Goal: Information Seeking & Learning: Find specific fact

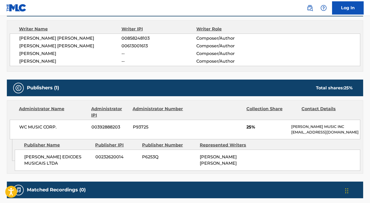
scroll to position [84, 0]
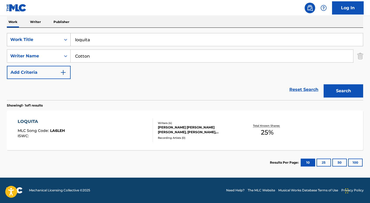
click at [43, 35] on div "Work Title" at bounding box center [34, 40] width 54 height 10
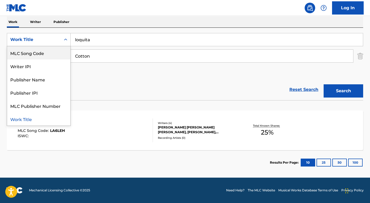
scroll to position [0, 0]
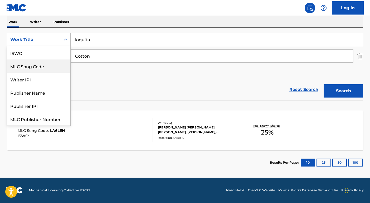
click at [37, 54] on div "ISWC" at bounding box center [38, 52] width 63 height 13
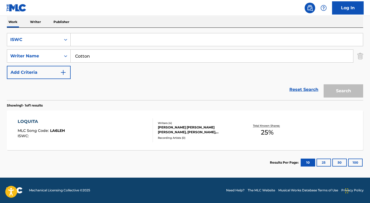
click at [78, 38] on input "Search Form" at bounding box center [217, 39] width 292 height 13
paste input "T9124308754"
type input "T9124308754"
click at [86, 53] on input "Cotton" at bounding box center [212, 56] width 283 height 13
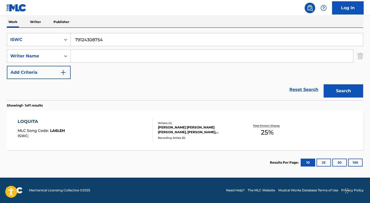
click at [324, 84] on button "Search" at bounding box center [344, 90] width 40 height 13
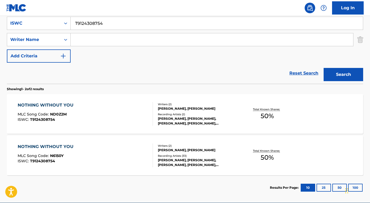
scroll to position [126, 0]
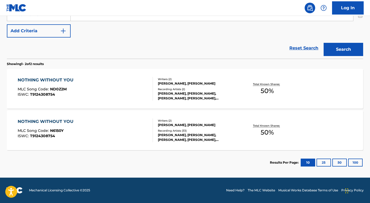
click at [176, 94] on div "[PERSON_NAME], [PERSON_NAME], [PERSON_NAME], [PERSON_NAME], [PERSON_NAME], [PER…" at bounding box center [198, 95] width 80 height 9
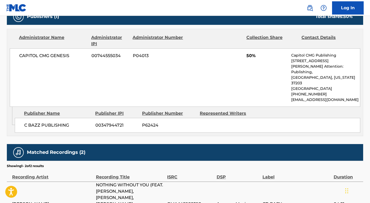
scroll to position [249, 0]
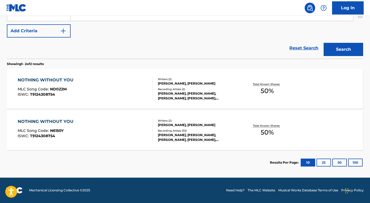
scroll to position [126, 0]
click at [192, 129] on div "Recording Artists ( 33 )" at bounding box center [198, 130] width 80 height 4
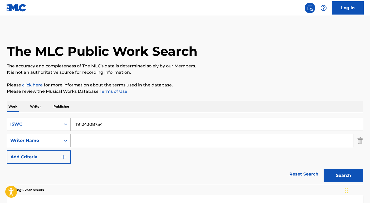
scroll to position [96, 0]
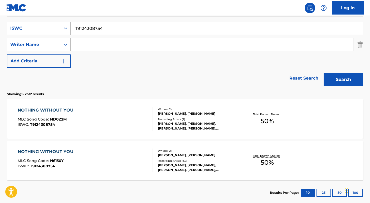
click at [88, 30] on input "T9124308754" at bounding box center [217, 28] width 292 height 13
paste input "8281486"
type input "T9182814864"
click at [346, 79] on button "Search" at bounding box center [344, 79] width 40 height 13
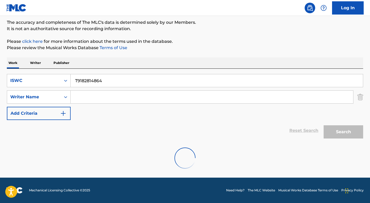
scroll to position [84, 0]
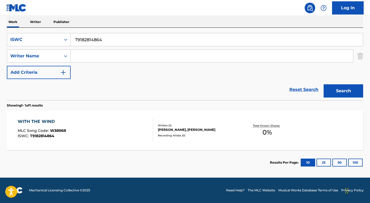
click at [190, 135] on div "Writers ( 2 ) [PERSON_NAME], [PERSON_NAME] Recording Artists ( 0 )" at bounding box center [195, 130] width 85 height 14
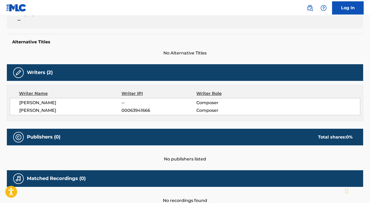
scroll to position [155, 0]
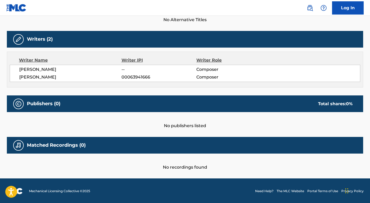
scroll to position [54, 0]
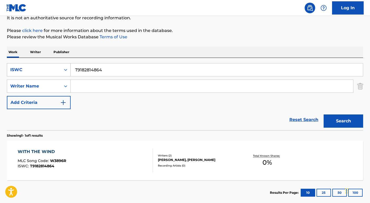
click at [48, 73] on div "ISWC" at bounding box center [34, 70] width 54 height 10
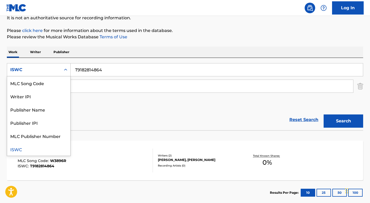
scroll to position [0, 0]
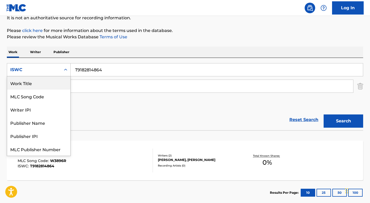
click at [48, 81] on div "Work Title" at bounding box center [38, 82] width 63 height 13
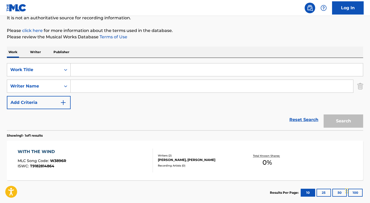
click at [83, 70] on input "Search Form" at bounding box center [217, 69] width 292 height 13
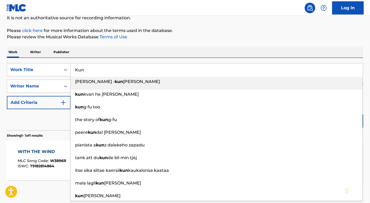
type input "Kun"
click at [42, 121] on div "Reset Search Search" at bounding box center [185, 119] width 357 height 21
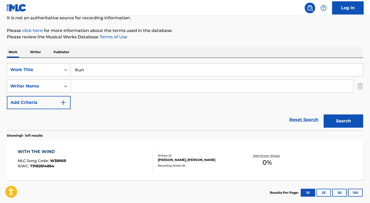
click at [85, 86] on input "Search Form" at bounding box center [212, 86] width 283 height 13
type input "[PERSON_NAME]"
click at [324, 114] on button "Search" at bounding box center [344, 120] width 40 height 13
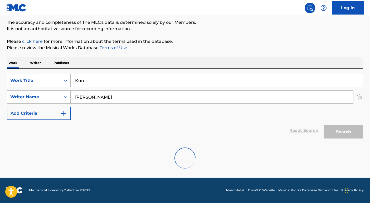
scroll to position [54, 0]
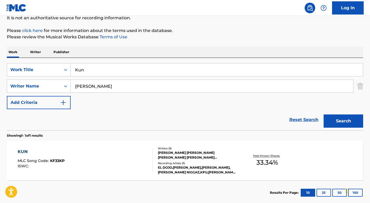
click at [207, 153] on div "[PERSON_NAME] [PERSON_NAME] [PERSON_NAME] [PERSON_NAME] [PERSON_NAME], [PERSON_…" at bounding box center [198, 154] width 80 height 9
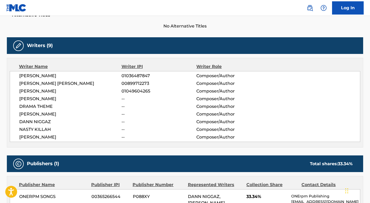
scroll to position [274, 0]
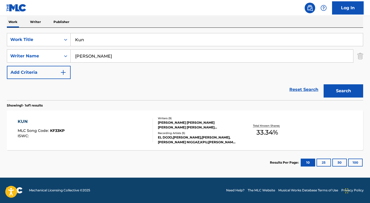
scroll to position [84, 0]
click at [52, 39] on div "Work Title" at bounding box center [33, 39] width 47 height 6
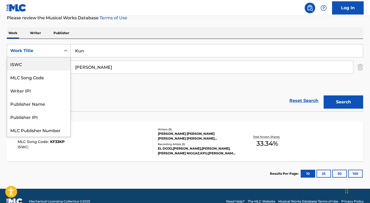
scroll to position [72, 0]
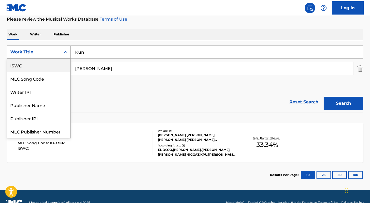
click at [38, 68] on div "ISWC" at bounding box center [38, 65] width 63 height 13
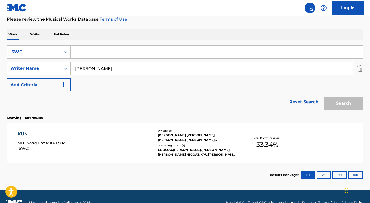
click at [85, 52] on input "Search Form" at bounding box center [217, 52] width 292 height 13
paste input "T9101750258"
type input "T9101750258"
click at [90, 67] on input "[PERSON_NAME]" at bounding box center [212, 68] width 283 height 13
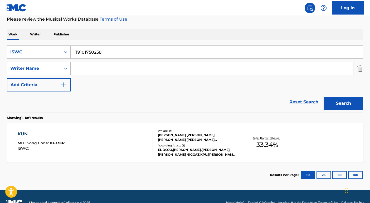
click at [324, 97] on button "Search" at bounding box center [344, 103] width 40 height 13
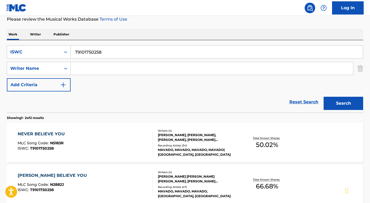
click at [185, 140] on div "[PERSON_NAME], [PERSON_NAME], [PERSON_NAME], [PERSON_NAME] [PERSON_NAME]" at bounding box center [198, 136] width 80 height 9
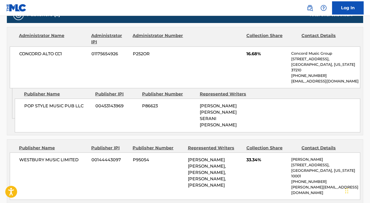
scroll to position [234, 0]
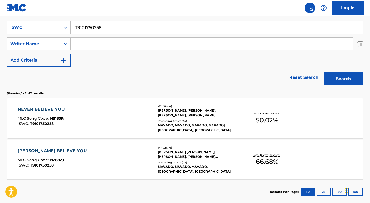
scroll to position [118, 0]
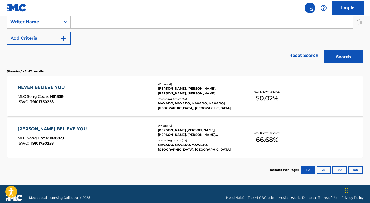
click at [168, 137] on div "Writers ( 4 ) [PERSON_NAME] [PERSON_NAME] [PERSON_NAME], [PERSON_NAME] [PERSON_…" at bounding box center [195, 137] width 85 height 28
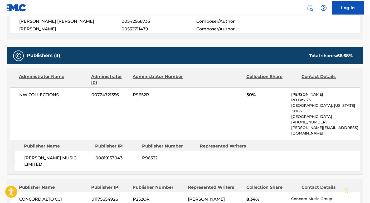
scroll to position [218, 0]
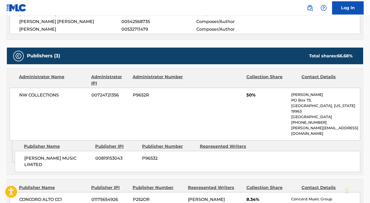
scroll to position [126, 0]
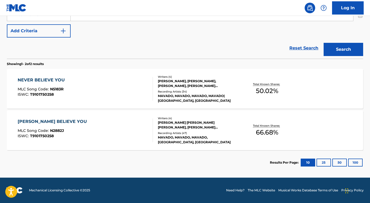
click at [193, 88] on div "Writers ( 4 ) [PERSON_NAME], [PERSON_NAME], [PERSON_NAME], [PERSON_NAME] [PERSO…" at bounding box center [195, 89] width 85 height 28
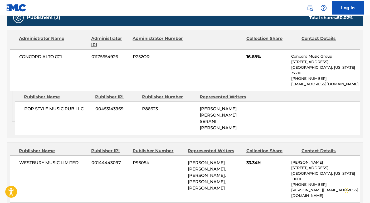
scroll to position [249, 0]
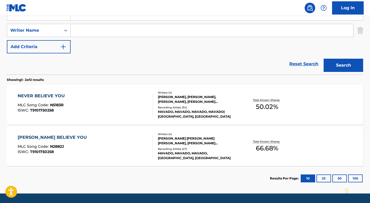
scroll to position [92, 0]
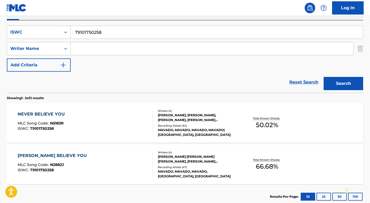
click at [94, 34] on input "T9101750258" at bounding box center [217, 32] width 292 height 13
paste input "005243131"
type input "T0052431318"
click at [334, 87] on button "Search" at bounding box center [344, 83] width 40 height 13
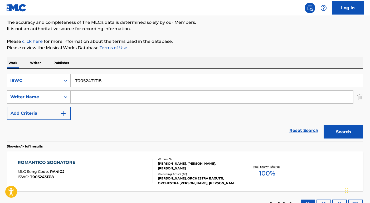
scroll to position [84, 0]
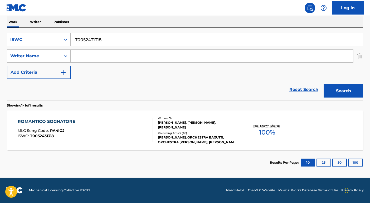
click at [194, 144] on div "ROMANTICO SOGNATORE MLC Song Code : RA4IGJ ISWC : T0052431318 Writers ( 3 ) [PE…" at bounding box center [185, 130] width 357 height 40
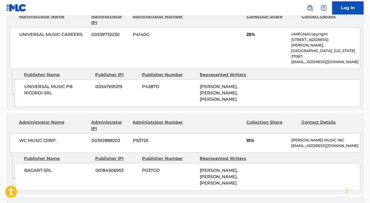
scroll to position [270, 0]
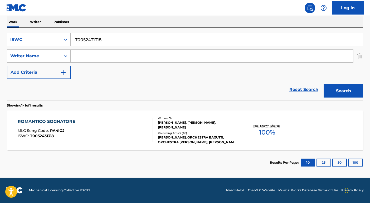
click at [114, 37] on input "T0052431318" at bounding box center [217, 39] width 292 height 13
paste input "3094547710"
type input "T3094547710"
click at [358, 94] on button "Search" at bounding box center [344, 90] width 40 height 13
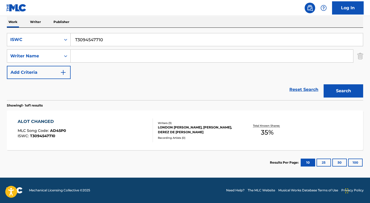
click at [239, 128] on div "Total Known Shares: 35 %" at bounding box center [267, 130] width 59 height 16
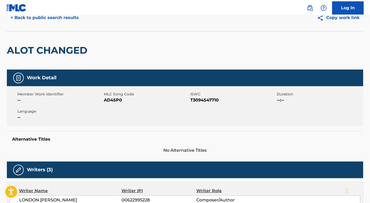
scroll to position [180, 0]
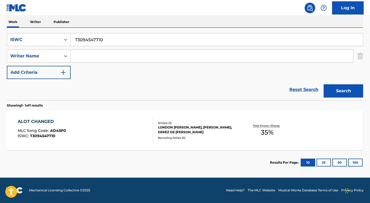
scroll to position [84, 0]
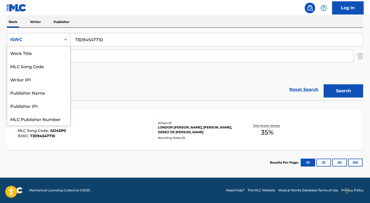
click at [28, 39] on div "ISWC" at bounding box center [33, 39] width 47 height 6
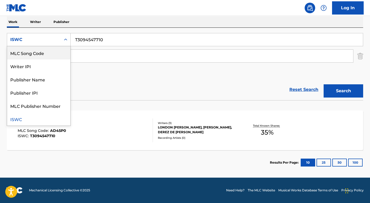
scroll to position [0, 0]
click at [38, 54] on div "Work Title" at bounding box center [38, 52] width 63 height 13
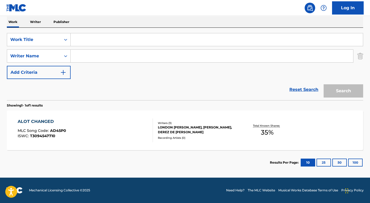
click at [72, 42] on input "Search Form" at bounding box center [217, 39] width 292 height 13
paste input "Run The Streets"
type input "Run The Streets"
click at [90, 59] on input "Search Form" at bounding box center [212, 56] width 283 height 13
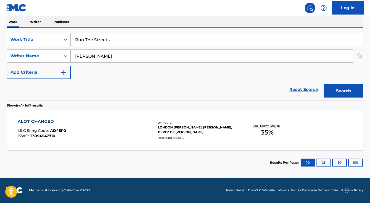
type input "[PERSON_NAME]"
click at [324, 84] on button "Search" at bounding box center [344, 90] width 40 height 13
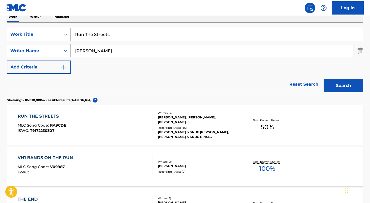
scroll to position [91, 0]
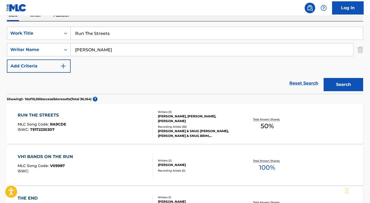
click at [230, 122] on div "[PERSON_NAME], [PERSON_NAME], [PERSON_NAME]" at bounding box center [198, 118] width 80 height 9
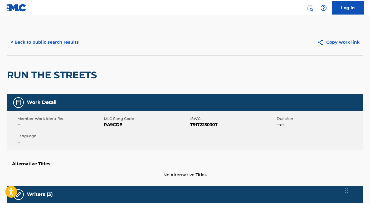
click at [53, 42] on button "< Back to public search results" at bounding box center [45, 42] width 76 height 13
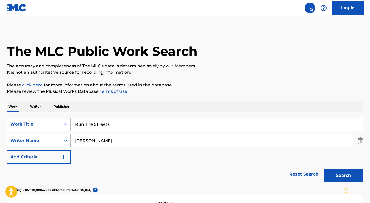
scroll to position [91, 0]
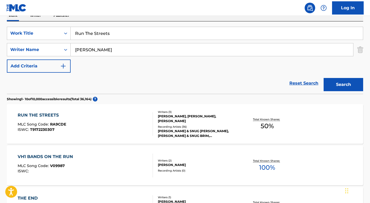
click at [108, 34] on input "Run The Streets" at bounding box center [217, 33] width 292 height 13
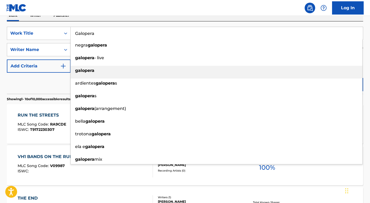
click at [84, 72] on strong "galopera" at bounding box center [84, 70] width 19 height 5
type input "galopera"
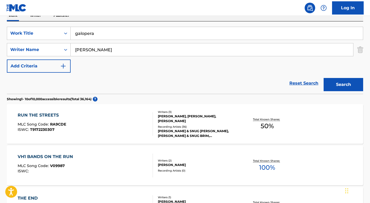
click at [89, 55] on input "[PERSON_NAME]" at bounding box center [212, 49] width 283 height 13
click at [89, 54] on input "[PERSON_NAME]" at bounding box center [212, 49] width 283 height 13
type input "[PERSON_NAME]"
click at [324, 78] on button "Search" at bounding box center [344, 84] width 40 height 13
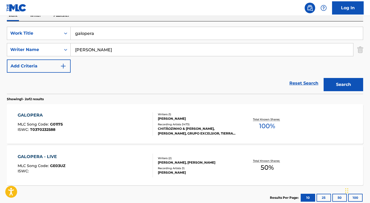
click at [216, 139] on div "GALOPERA MLC Song Code : G01175 ISWC : T0370232588 Writers ( 1 ) [PERSON_NAME] …" at bounding box center [185, 124] width 357 height 40
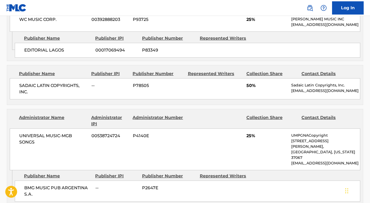
scroll to position [306, 0]
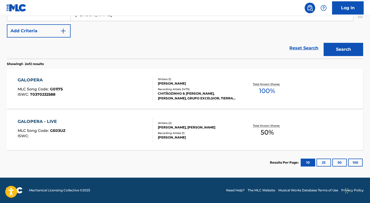
scroll to position [91, 0]
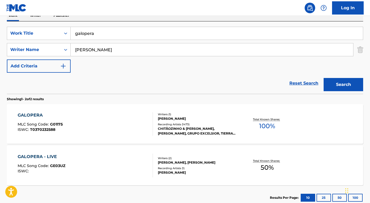
click at [222, 160] on div "[PERSON_NAME], [PERSON_NAME]" at bounding box center [198, 162] width 80 height 5
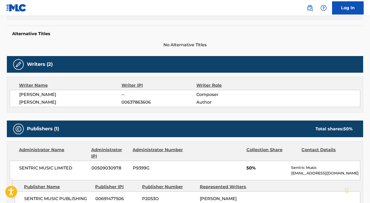
scroll to position [88, 0]
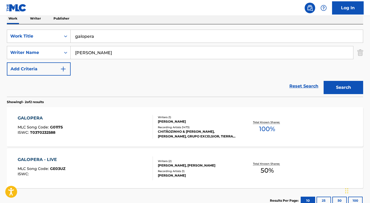
scroll to position [91, 0]
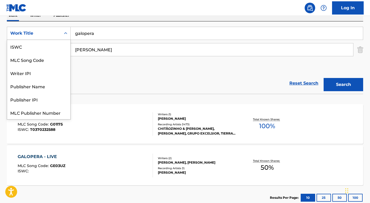
click at [39, 33] on div "Work Title" at bounding box center [33, 33] width 47 height 6
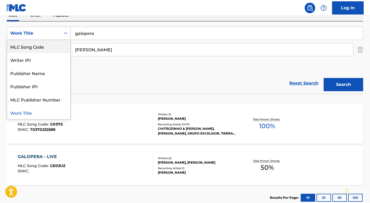
scroll to position [0, 0]
click at [44, 47] on div "ISWC" at bounding box center [38, 46] width 63 height 13
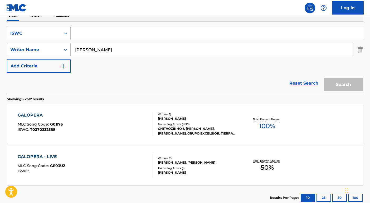
click at [82, 33] on input "Search Form" at bounding box center [217, 33] width 292 height 13
paste input "T8039796981"
type input "T8039796981"
click at [93, 46] on input "[PERSON_NAME]" at bounding box center [212, 49] width 283 height 13
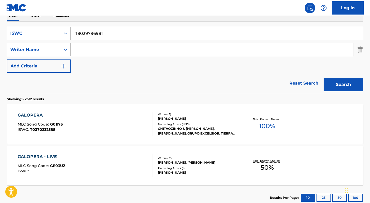
click at [324, 78] on button "Search" at bounding box center [344, 84] width 40 height 13
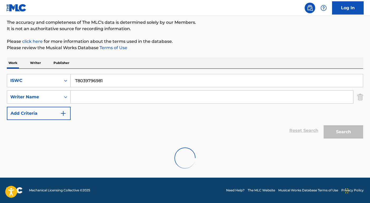
scroll to position [84, 0]
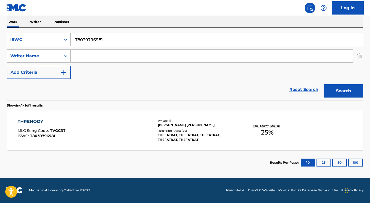
click at [183, 127] on div "Writers ( 1 ) [PERSON_NAME] [PERSON_NAME] Recording Artists ( 24 ) THEFATRAT, T…" at bounding box center [195, 129] width 85 height 23
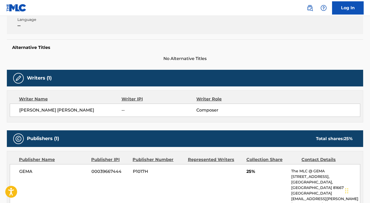
scroll to position [48, 0]
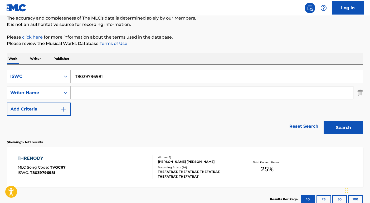
scroll to position [54, 0]
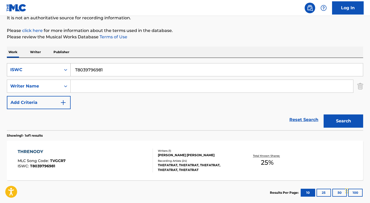
click at [51, 69] on div "ISWC" at bounding box center [33, 69] width 47 height 6
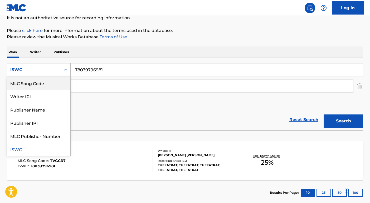
scroll to position [0, 0]
click at [49, 85] on div "Work Title" at bounding box center [38, 82] width 63 height 13
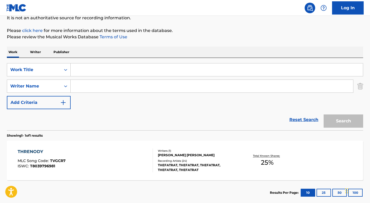
click at [94, 73] on input "Search Form" at bounding box center [217, 69] width 292 height 13
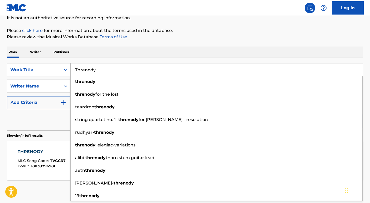
type input "Threnody"
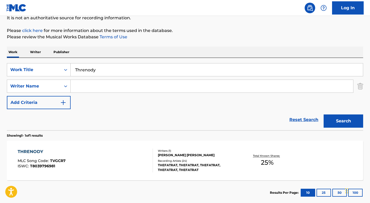
click at [61, 118] on div "Reset Search Search" at bounding box center [185, 119] width 357 height 21
click at [92, 81] on input "Search Form" at bounding box center [212, 86] width 283 height 13
type input "[PERSON_NAME]"
click at [324, 114] on button "Search" at bounding box center [344, 120] width 40 height 13
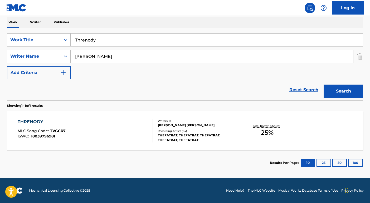
scroll to position [84, 0]
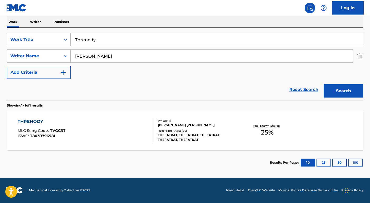
click at [233, 147] on div "THRENODY MLC Song Code : TVGCR7 ISWC : T8039796981 Writers ( 1 ) [PERSON_NAME] …" at bounding box center [185, 130] width 357 height 40
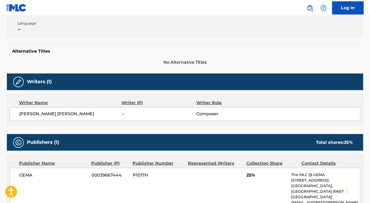
scroll to position [161, 0]
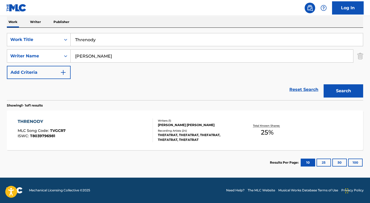
scroll to position [84, 0]
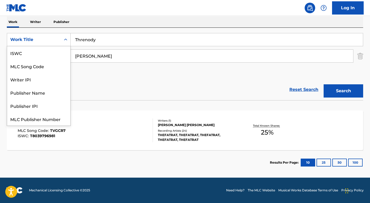
click at [44, 34] on div "Work Title" at bounding box center [39, 39] width 64 height 13
click at [49, 54] on div "ISWC" at bounding box center [38, 52] width 63 height 13
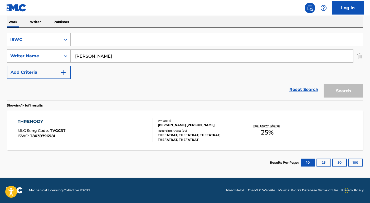
click at [81, 39] on input "Search Form" at bounding box center [217, 39] width 292 height 13
paste input "T9258030487"
type input "T9258030487"
click at [93, 60] on input "[PERSON_NAME]" at bounding box center [212, 56] width 283 height 13
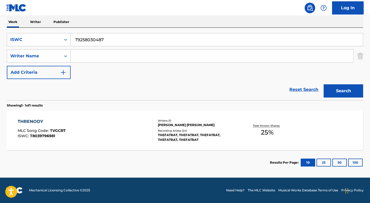
click at [324, 84] on button "Search" at bounding box center [344, 90] width 40 height 13
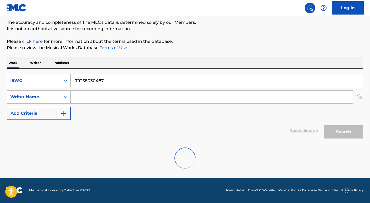
scroll to position [26, 0]
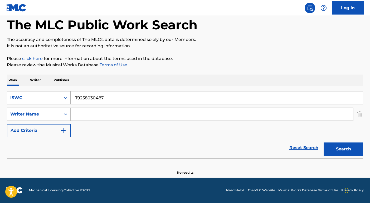
click at [34, 94] on div "ISWC" at bounding box center [33, 97] width 47 height 6
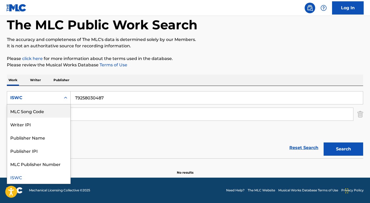
scroll to position [0, 0]
click at [40, 111] on div "Work Title" at bounding box center [38, 110] width 63 height 13
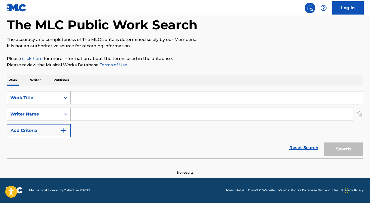
click at [81, 97] on input "Search Form" at bounding box center [217, 97] width 292 height 13
paste input "Los Que Esperan En [DEMOGRAPHIC_DATA]"
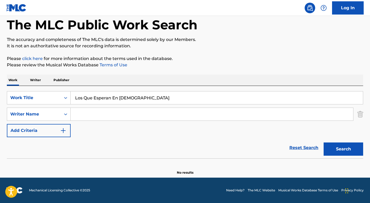
click at [78, 98] on input "Los Que Esperan En [DEMOGRAPHIC_DATA]" at bounding box center [217, 97] width 292 height 13
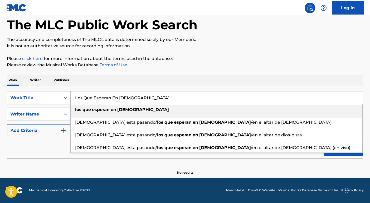
click at [76, 98] on input "Los Que Esperan En [DEMOGRAPHIC_DATA]" at bounding box center [217, 97] width 292 height 13
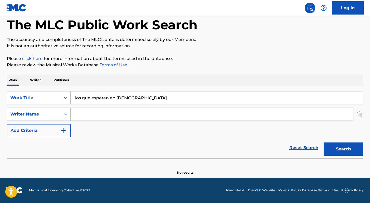
type input "los que esperan en [DEMOGRAPHIC_DATA]"
click at [346, 148] on button "Search" at bounding box center [344, 148] width 40 height 13
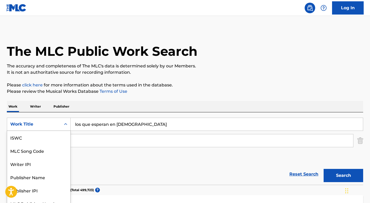
scroll to position [7, 0]
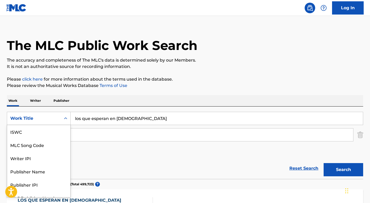
click at [56, 122] on div "Work Title" at bounding box center [34, 118] width 54 height 10
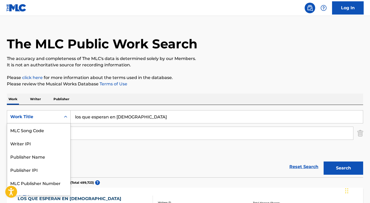
scroll to position [0, 0]
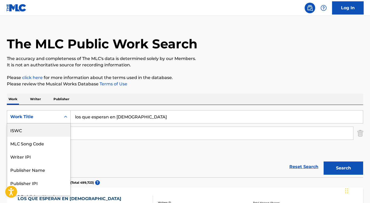
click at [55, 126] on div "ISWC" at bounding box center [38, 129] width 63 height 13
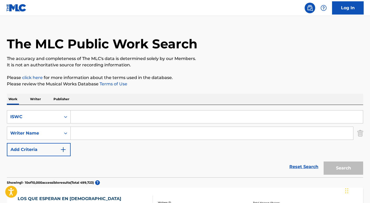
click at [114, 118] on input "Search Form" at bounding box center [217, 116] width 292 height 13
paste input "T0718792530"
type input "T0718792530"
click at [353, 170] on button "Search" at bounding box center [344, 167] width 40 height 13
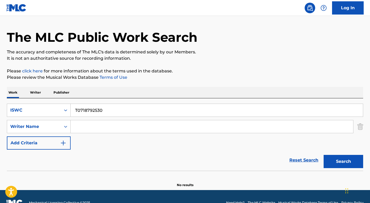
scroll to position [17, 0]
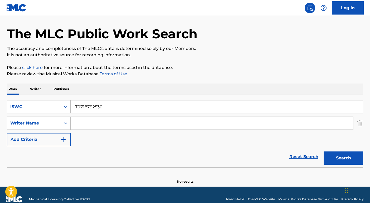
click at [77, 107] on input "T0718792530" at bounding box center [217, 106] width 292 height 13
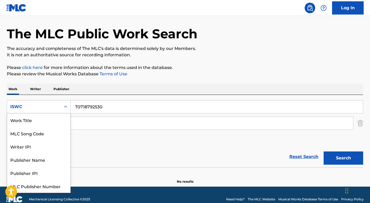
click at [49, 105] on div "ISWC" at bounding box center [33, 106] width 47 height 6
click at [46, 121] on div "Work Title" at bounding box center [38, 119] width 63 height 13
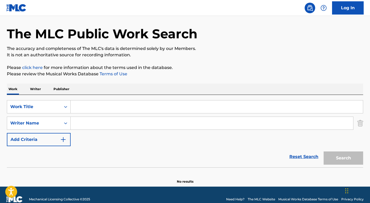
click at [82, 104] on input "Search Form" at bounding box center [217, 106] width 292 height 13
paste input "[DEMOGRAPHIC_DATA] ABOVE EVERYTHING"
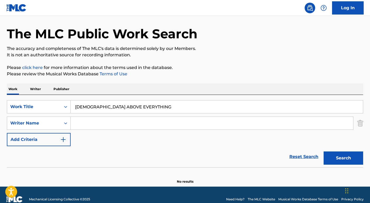
type input "[DEMOGRAPHIC_DATA] ABOVE EVERYTHING"
click at [74, 128] on input "Search Form" at bounding box center [212, 123] width 283 height 13
click at [324, 151] on button "Search" at bounding box center [344, 157] width 40 height 13
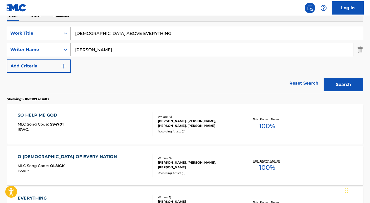
scroll to position [36, 0]
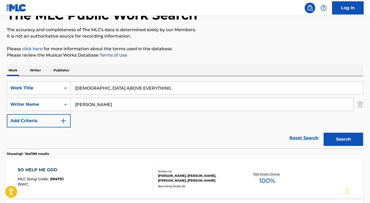
click at [126, 105] on input "[PERSON_NAME]" at bounding box center [212, 104] width 283 height 13
click at [324, 132] on button "Search" at bounding box center [344, 138] width 40 height 13
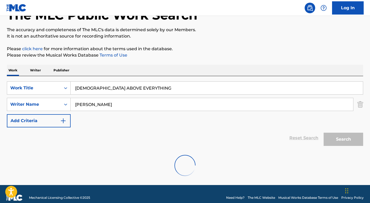
scroll to position [26, 0]
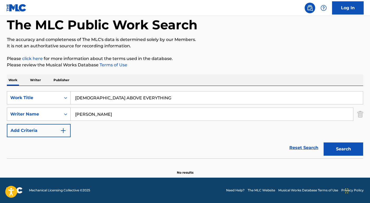
drag, startPoint x: 86, startPoint y: 115, endPoint x: 64, endPoint y: 114, distance: 21.9
click at [63, 116] on div "SearchWithCriteria09676a52-13b1-4732-91c6-ec3789b785a7 Writer Name [PERSON_NAME]" at bounding box center [185, 113] width 357 height 13
type input "[PERSON_NAME]"
click at [324, 142] on button "Search" at bounding box center [344, 148] width 40 height 13
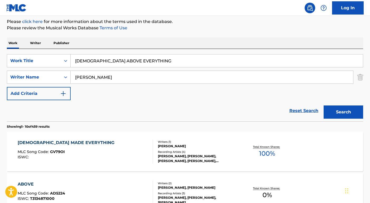
scroll to position [85, 0]
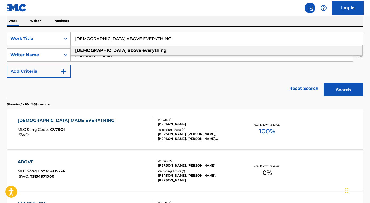
drag, startPoint x: 132, startPoint y: 38, endPoint x: 40, endPoint y: 39, distance: 92.8
click at [40, 39] on div "SearchWithCriteriaa3119317-3e00-4ed3-bc3f-441510c7423b Work Title GOD ABOVE EVE…" at bounding box center [185, 38] width 357 height 13
paste input "GAVE YOU TO ME"
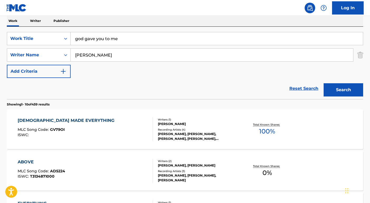
type input "god gave you to me"
click at [360, 88] on button "Search" at bounding box center [344, 89] width 40 height 13
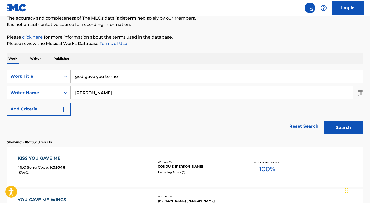
scroll to position [15, 0]
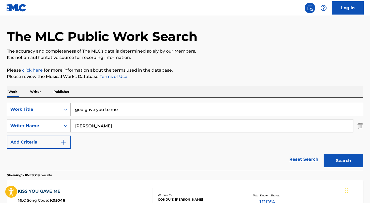
click at [102, 123] on input "[PERSON_NAME]" at bounding box center [212, 125] width 283 height 13
type input "[PERSON_NAME]"
click at [324, 154] on button "Search" at bounding box center [344, 160] width 40 height 13
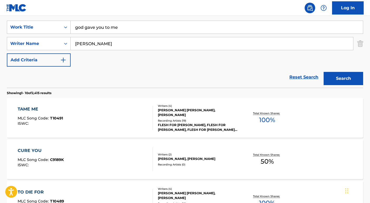
scroll to position [104, 0]
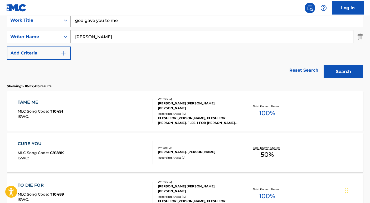
drag, startPoint x: 130, startPoint y: 22, endPoint x: 57, endPoint y: 20, distance: 72.8
click at [57, 20] on div "SearchWithCriteriaa3119317-3e00-4ed3-bc3f-441510c7423b Work Title god gave you …" at bounding box center [185, 20] width 357 height 13
paste input "[DEMOGRAPHIC_DATA] ABOVE EVERYTHING"
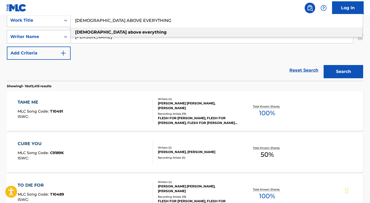
type input "[DEMOGRAPHIC_DATA] ABOVE EVERYTHING"
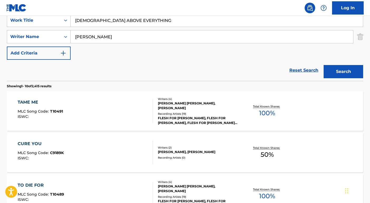
click at [347, 72] on button "Search" at bounding box center [344, 71] width 40 height 13
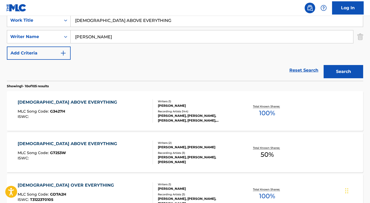
click at [225, 112] on div "Recording Artists ( 144 )" at bounding box center [198, 111] width 80 height 4
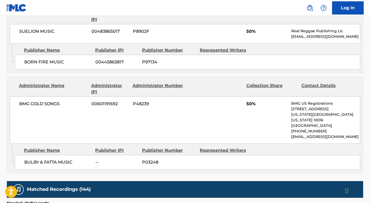
scroll to position [285, 0]
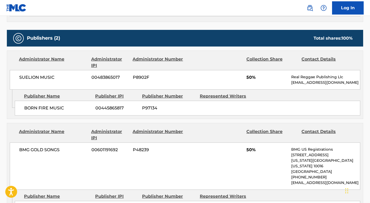
scroll to position [104, 0]
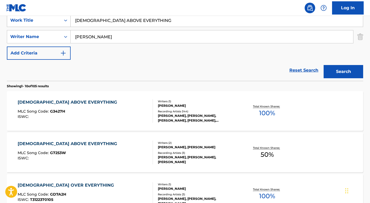
click at [55, 23] on div "Work Title" at bounding box center [33, 20] width 47 height 6
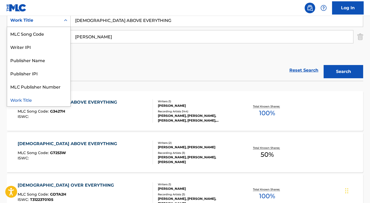
scroll to position [0, 0]
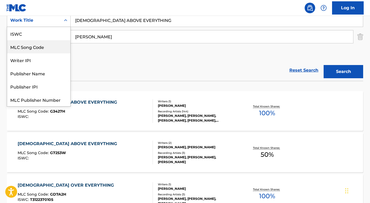
click at [50, 37] on div "ISWC" at bounding box center [38, 33] width 63 height 13
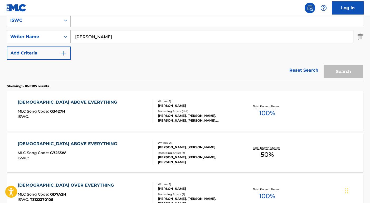
click at [82, 18] on input "Search Form" at bounding box center [217, 20] width 292 height 13
paste input "T3000589806"
type input "T3000589806"
click at [90, 40] on input "[PERSON_NAME]" at bounding box center [212, 36] width 283 height 13
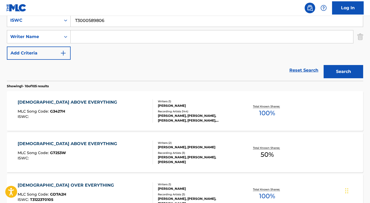
click at [324, 65] on button "Search" at bounding box center [344, 71] width 40 height 13
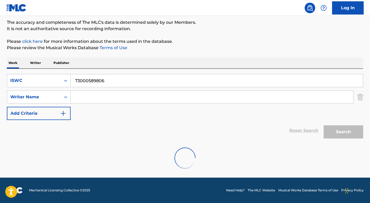
scroll to position [26, 0]
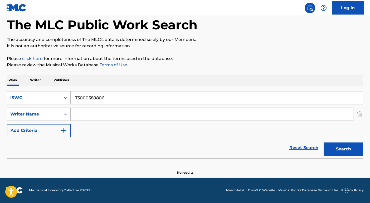
click at [98, 97] on input "T3000589806" at bounding box center [217, 97] width 292 height 13
type input "quitate la mascara"
click at [45, 140] on div "Reset Search Search" at bounding box center [185, 147] width 357 height 21
click at [86, 117] on input "Search Form" at bounding box center [212, 114] width 283 height 13
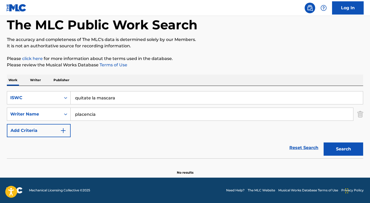
type input "placencia"
click at [324, 142] on button "Search" at bounding box center [344, 148] width 40 height 13
click at [45, 94] on div "ISWC" at bounding box center [34, 98] width 54 height 10
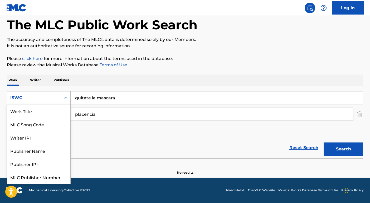
scroll to position [13, 0]
click at [100, 100] on input "quitate la mascara" at bounding box center [217, 97] width 292 height 13
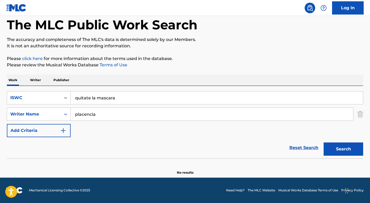
click at [100, 100] on input "quitate la mascara" at bounding box center [217, 97] width 292 height 13
paste input "T0709121129"
click at [84, 97] on input "T0709121129" at bounding box center [217, 97] width 292 height 13
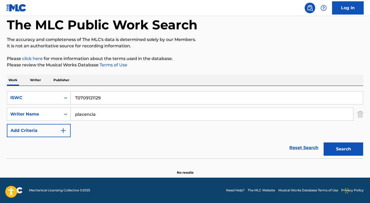
click at [84, 97] on input "T0709121129" at bounding box center [217, 97] width 292 height 13
type input "quitate la mascara"
click at [40, 100] on div "ISWC" at bounding box center [33, 97] width 47 height 6
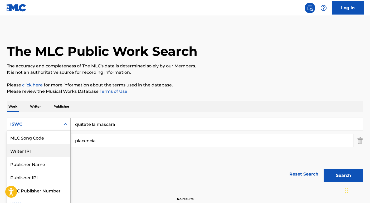
scroll to position [0, 0]
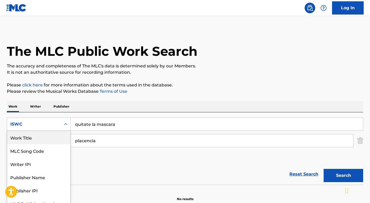
click at [37, 139] on div "Work Title" at bounding box center [38, 137] width 63 height 13
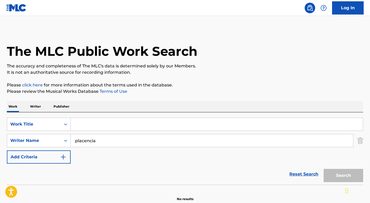
click at [77, 128] on input "Search Form" at bounding box center [217, 124] width 292 height 13
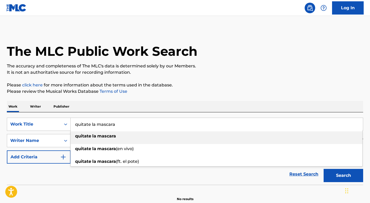
type input "quitate la mascara"
click at [114, 137] on strong "mascara" at bounding box center [106, 135] width 19 height 5
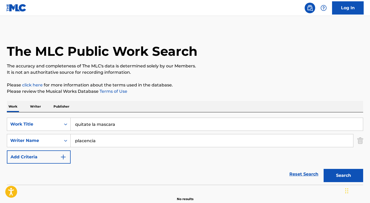
click at [352, 172] on button "Search" at bounding box center [344, 175] width 40 height 13
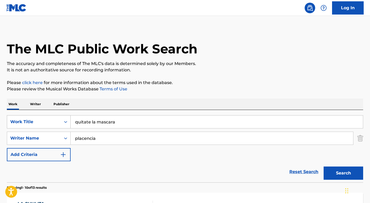
click at [40, 123] on div "Work Title" at bounding box center [34, 122] width 54 height 10
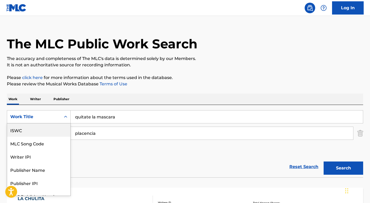
click at [36, 130] on div "ISWC" at bounding box center [38, 129] width 63 height 13
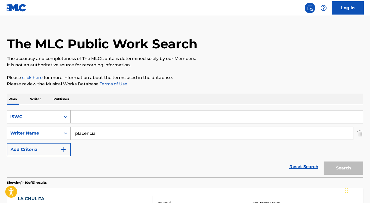
click at [84, 118] on input "Search Form" at bounding box center [217, 116] width 292 height 13
paste input "T0709121129"
type input "T0709121129"
click at [99, 135] on input "placencia" at bounding box center [212, 133] width 283 height 13
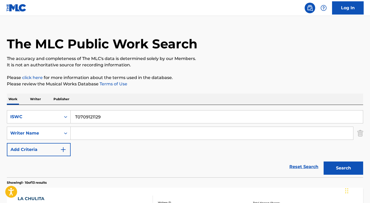
click at [324, 161] on button "Search" at bounding box center [344, 167] width 40 height 13
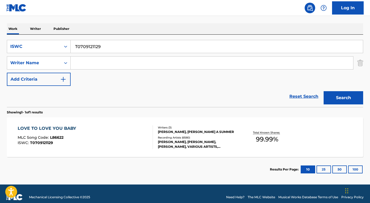
scroll to position [84, 0]
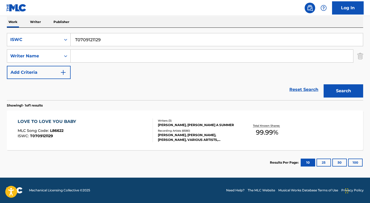
click at [186, 148] on div "LOVE TO LOVE YOU BABY MLC Song Code : L86622 ISWC : T0709121129 Writers ( 3 ) […" at bounding box center [185, 130] width 357 height 40
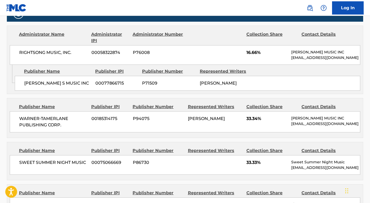
scroll to position [369, 0]
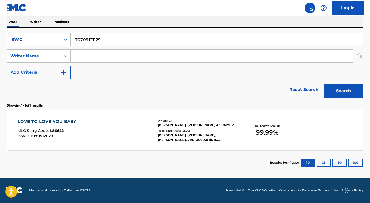
scroll to position [84, 0]
click at [108, 34] on input "T0709121129" at bounding box center [217, 39] width 292 height 13
paste input "906649306"
type input "T9066493069"
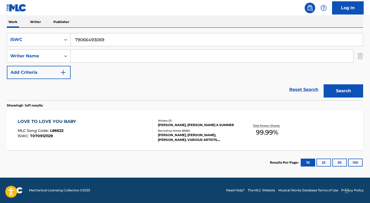
click at [349, 87] on button "Search" at bounding box center [344, 90] width 40 height 13
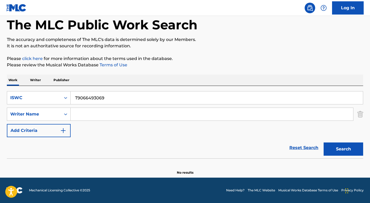
scroll to position [26, 0]
click at [61, 97] on div "Search Form" at bounding box center [65, 97] width 9 height 9
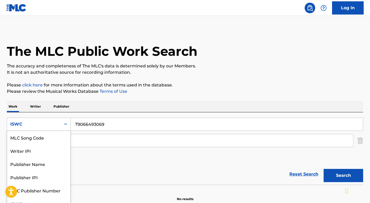
scroll to position [0, 0]
click at [39, 140] on div "Work Title" at bounding box center [38, 137] width 63 height 13
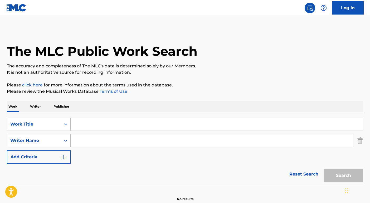
click at [95, 126] on input "Search Form" at bounding box center [217, 124] width 292 height 13
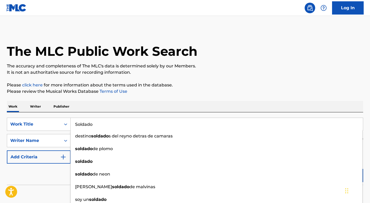
type input "Soldado"
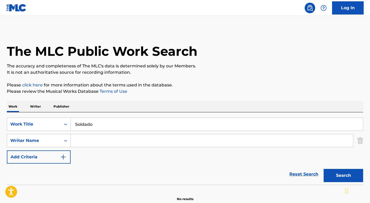
click at [51, 181] on div "Reset Search Search" at bounding box center [185, 173] width 357 height 21
click at [98, 138] on input "Search Form" at bounding box center [212, 140] width 283 height 13
click at [324, 169] on button "Search" at bounding box center [344, 175] width 40 height 13
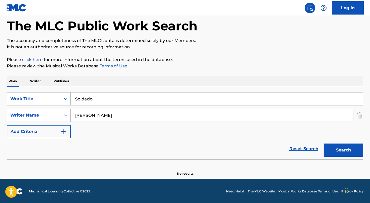
scroll to position [26, 0]
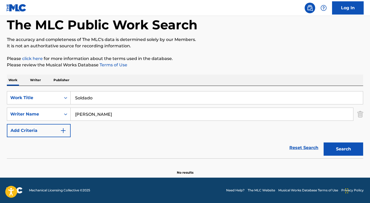
click at [76, 114] on input "[PERSON_NAME]" at bounding box center [212, 114] width 283 height 13
type input "[PERSON_NAME]"
click at [324, 142] on button "Search" at bounding box center [344, 148] width 40 height 13
